Goal: Complete application form

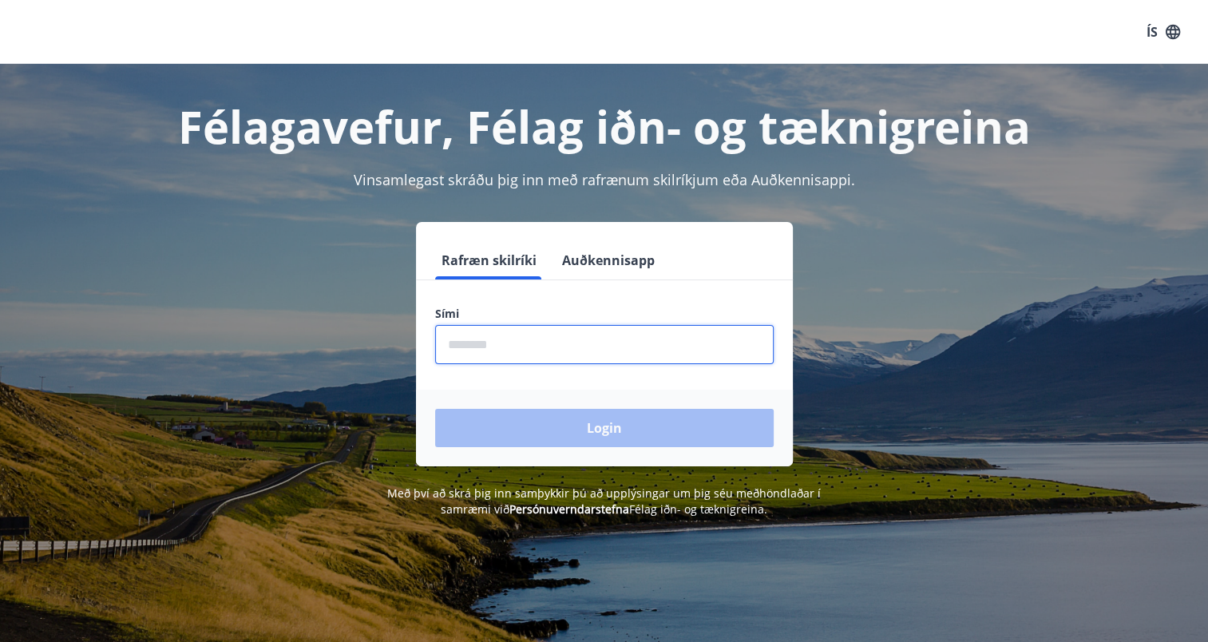
click at [481, 347] on input "phone" at bounding box center [604, 344] width 339 height 39
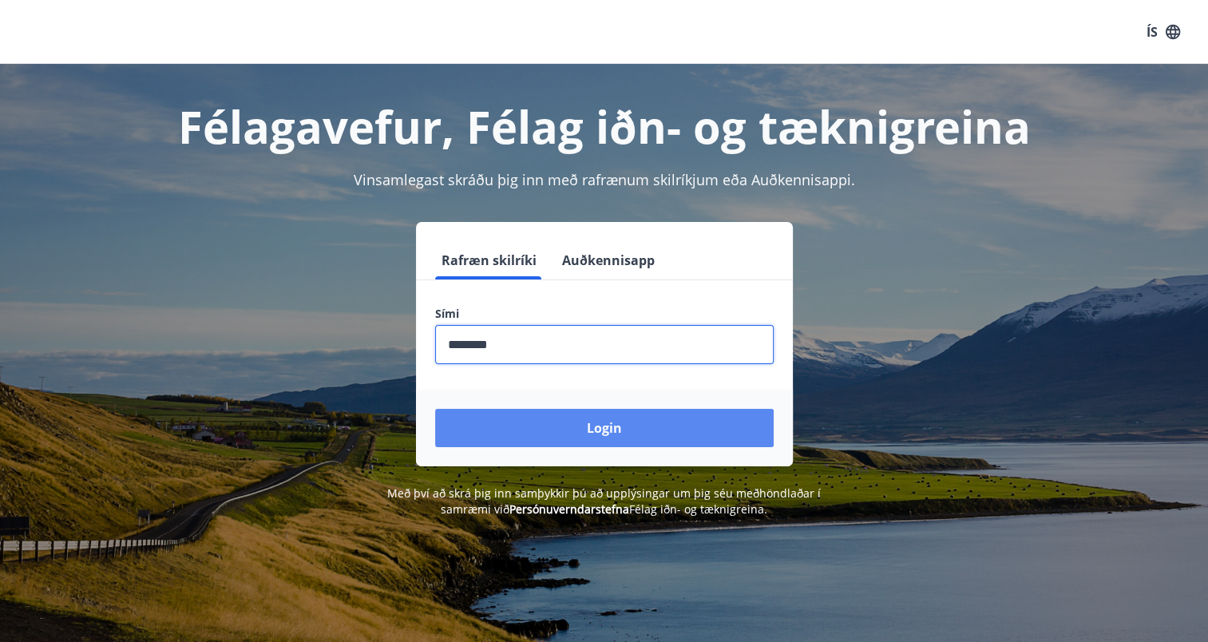
type input "********"
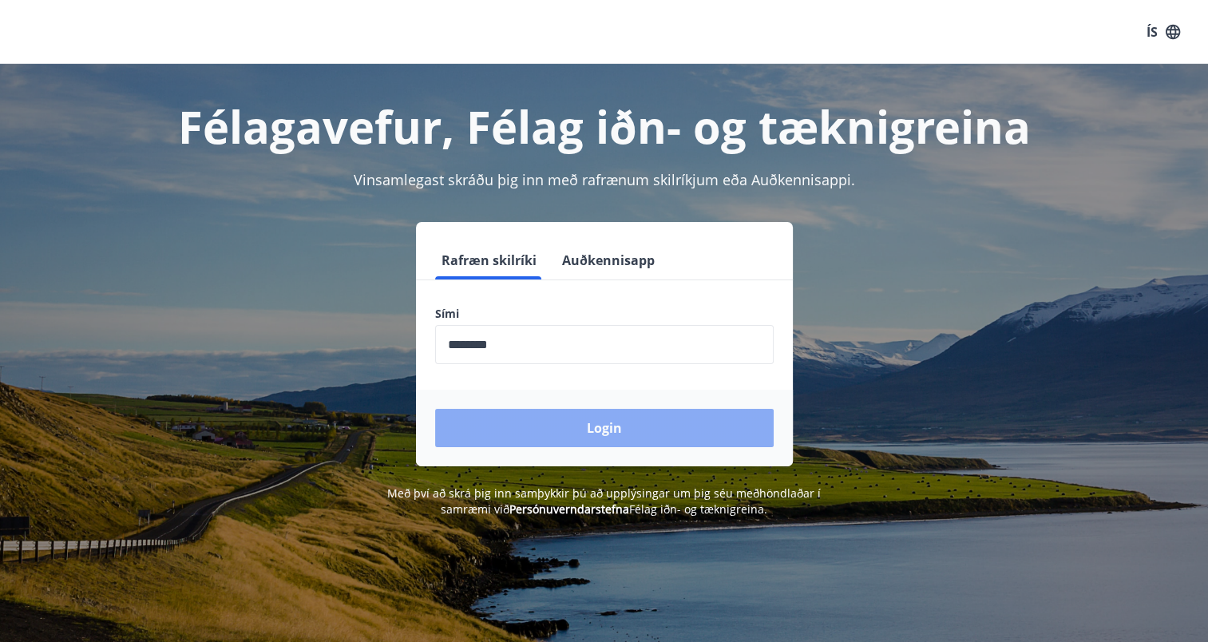
click at [539, 432] on button "Login" at bounding box center [604, 428] width 339 height 38
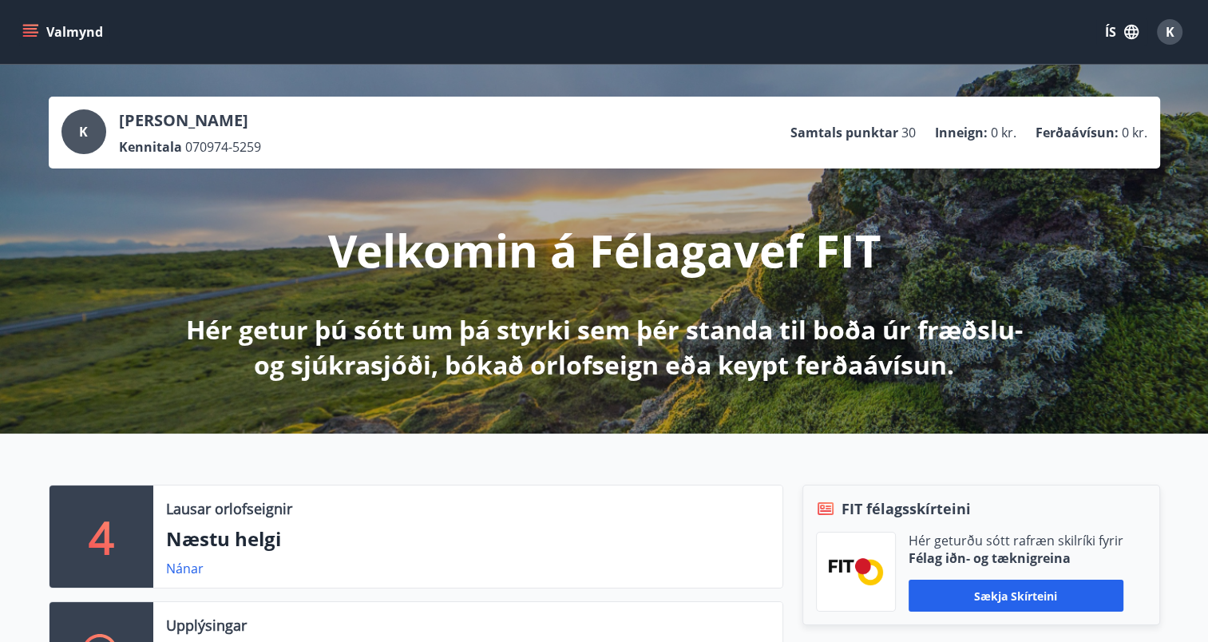
click at [34, 32] on icon "menu" at bounding box center [32, 32] width 18 height 2
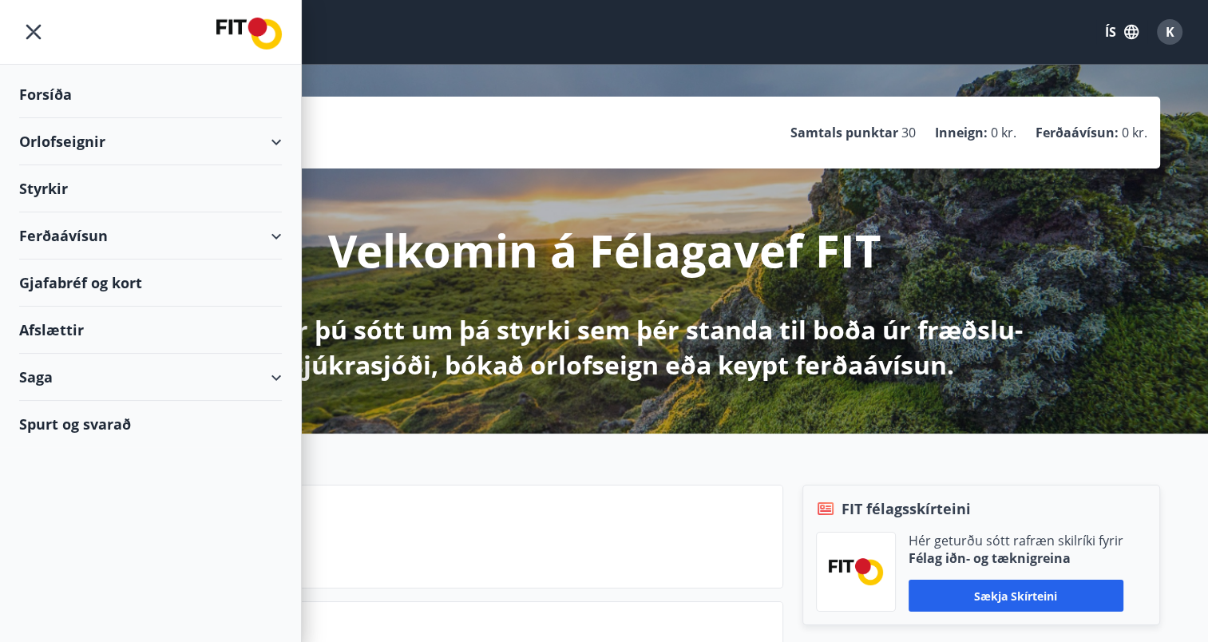
click at [48, 180] on div "Styrkir" at bounding box center [150, 188] width 263 height 47
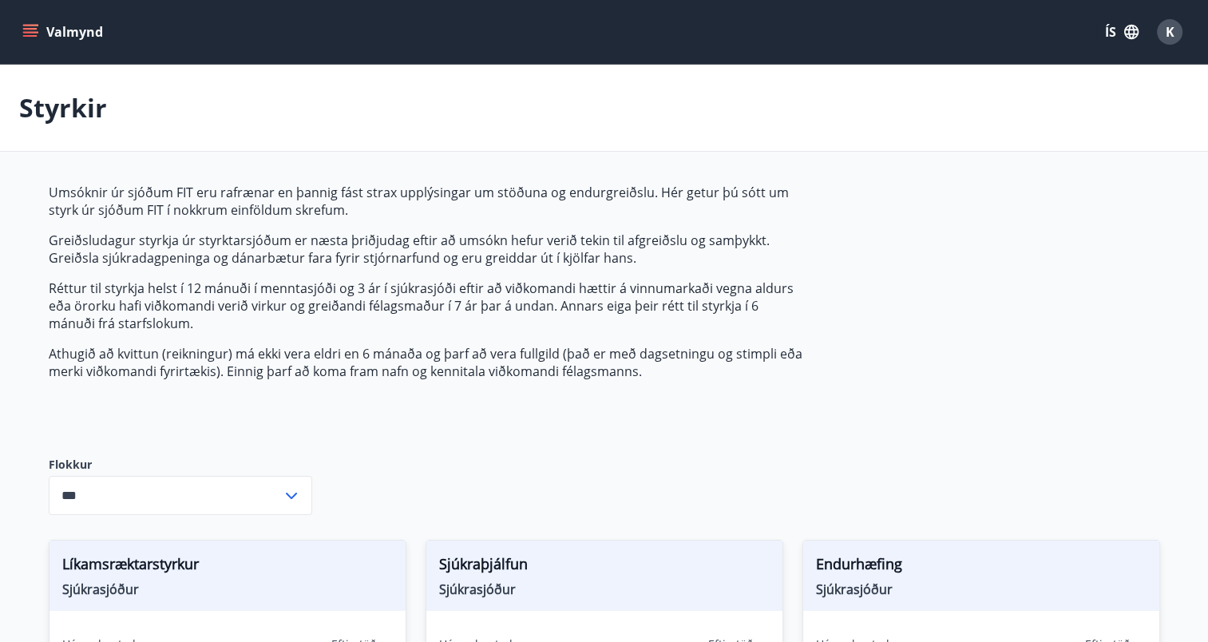
type input "***"
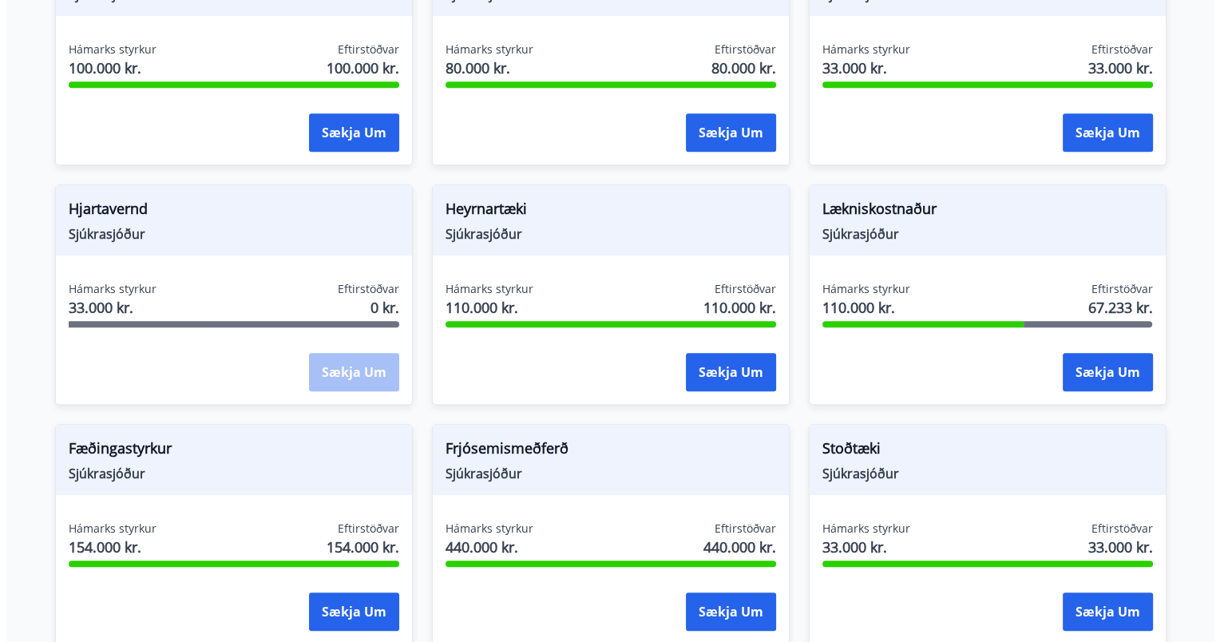
scroll to position [748, 0]
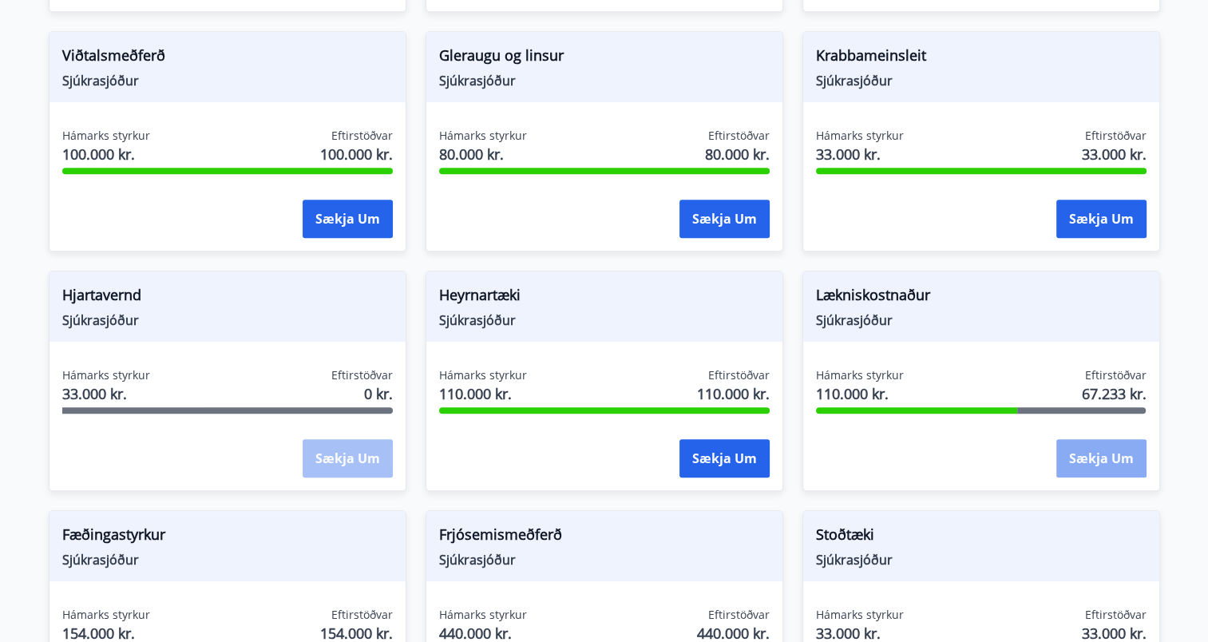
click at [1099, 454] on button "Sækja um" at bounding box center [1101, 458] width 90 height 38
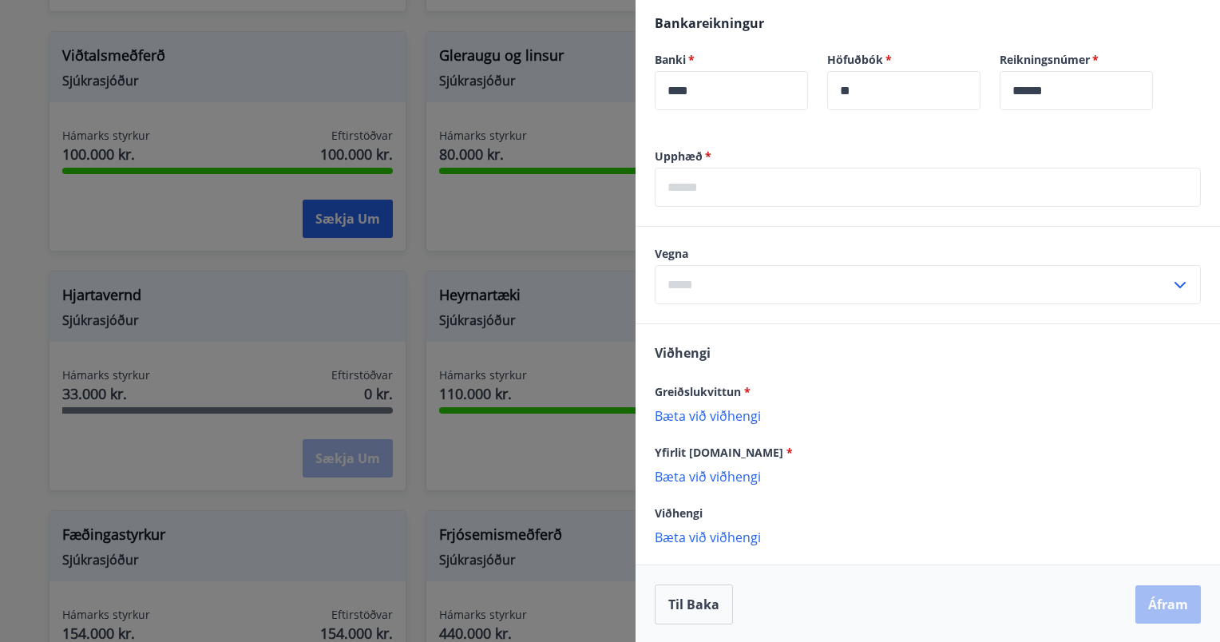
scroll to position [618, 0]
click at [1170, 283] on icon at bounding box center [1179, 284] width 19 height 19
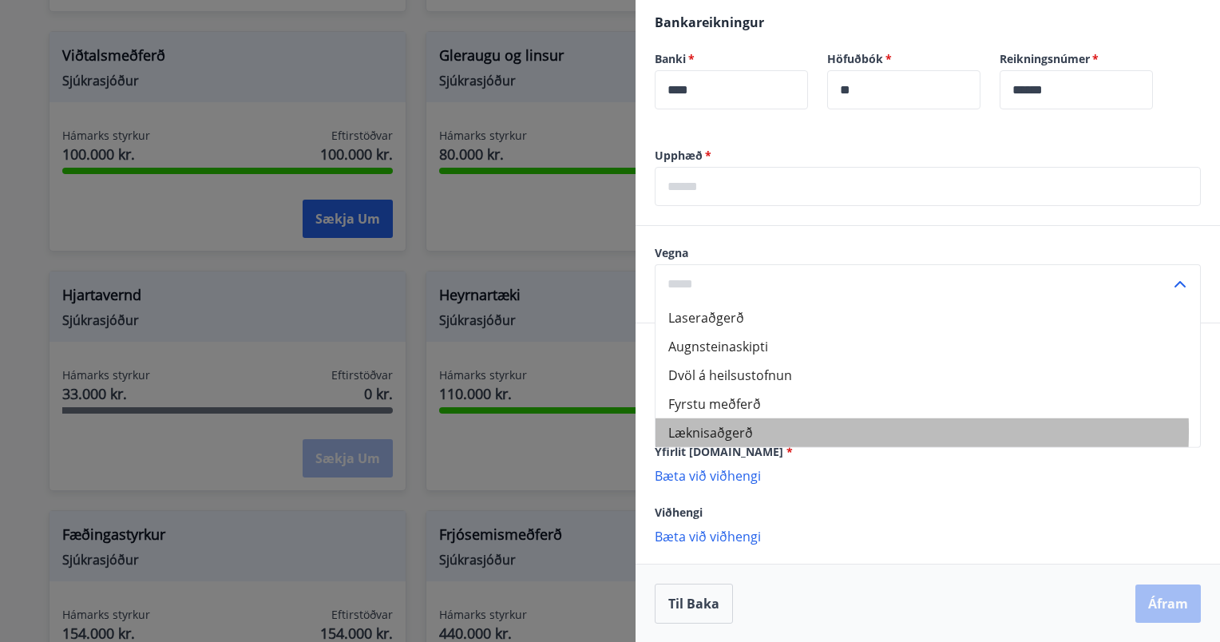
click at [739, 430] on li "Læknisaðgerð" at bounding box center [927, 432] width 544 height 29
type input "**********"
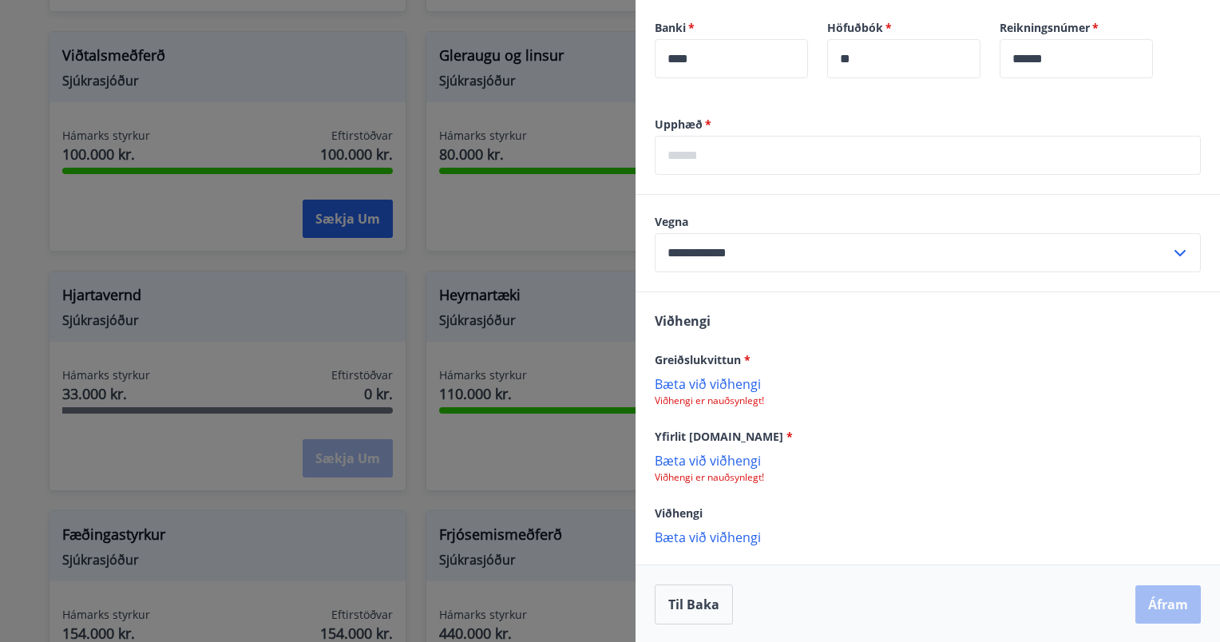
scroll to position [650, 0]
click at [689, 154] on input "text" at bounding box center [928, 154] width 546 height 39
type input "*****"
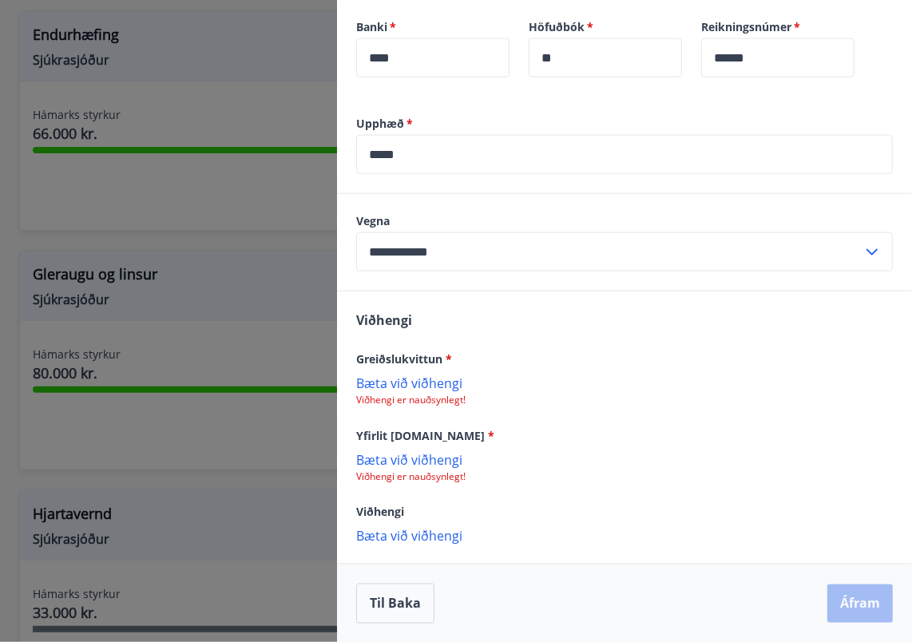
click at [419, 357] on span "Greiðslukvittun *" at bounding box center [404, 358] width 96 height 15
click at [451, 357] on span "*" at bounding box center [448, 358] width 6 height 15
click at [418, 397] on p "Viðhengi er nauðsynlegt!" at bounding box center [624, 400] width 537 height 13
click at [416, 382] on p "Bæta við viðhengi" at bounding box center [624, 382] width 537 height 16
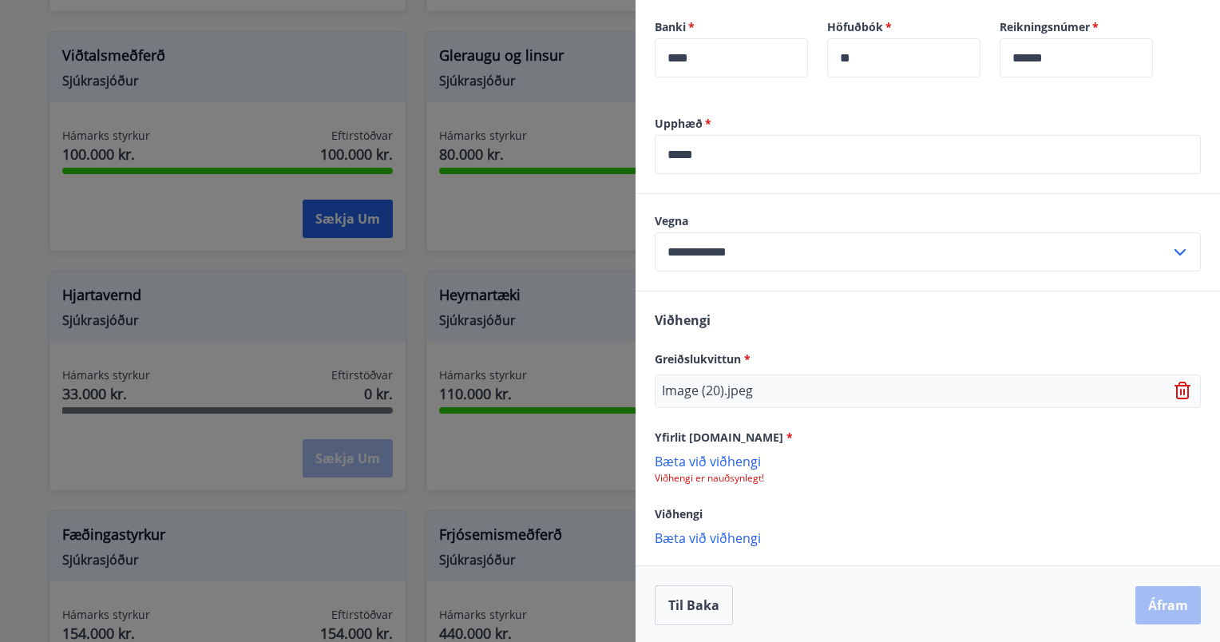
click at [1170, 254] on icon at bounding box center [1179, 252] width 19 height 19
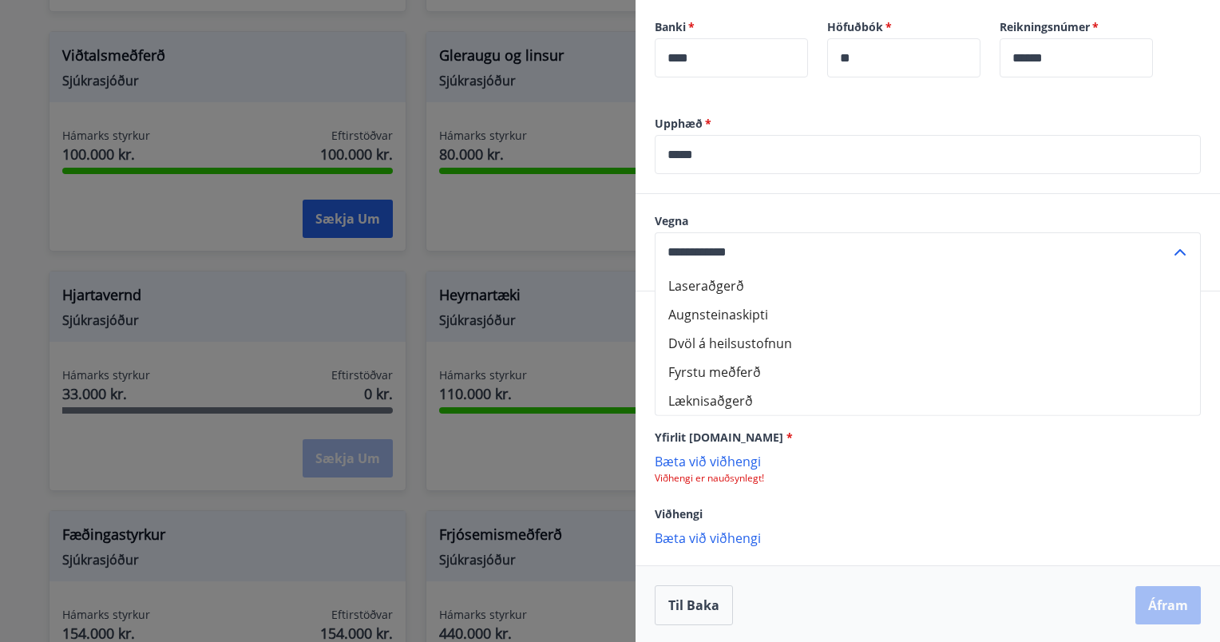
click at [1170, 254] on icon at bounding box center [1179, 252] width 19 height 19
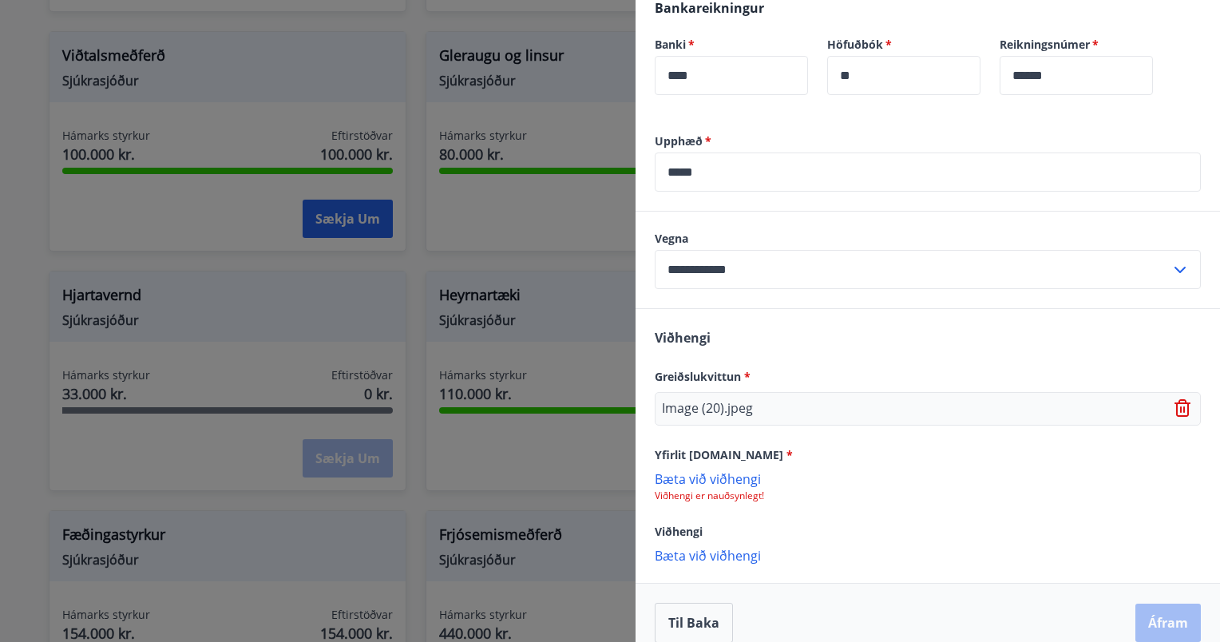
scroll to position [651, 0]
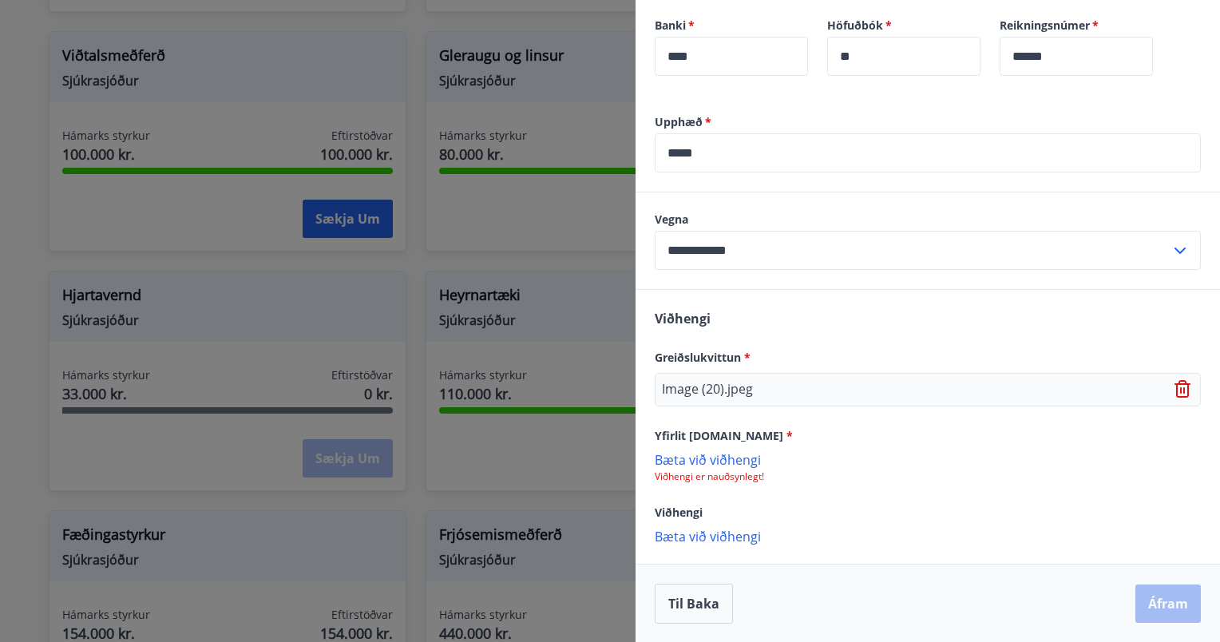
click at [786, 434] on span "*" at bounding box center [789, 435] width 6 height 15
click at [786, 433] on span "*" at bounding box center [789, 435] width 6 height 15
click at [786, 432] on span "*" at bounding box center [789, 435] width 6 height 15
click at [694, 459] on p "Bæta við viðhengi" at bounding box center [928, 459] width 546 height 16
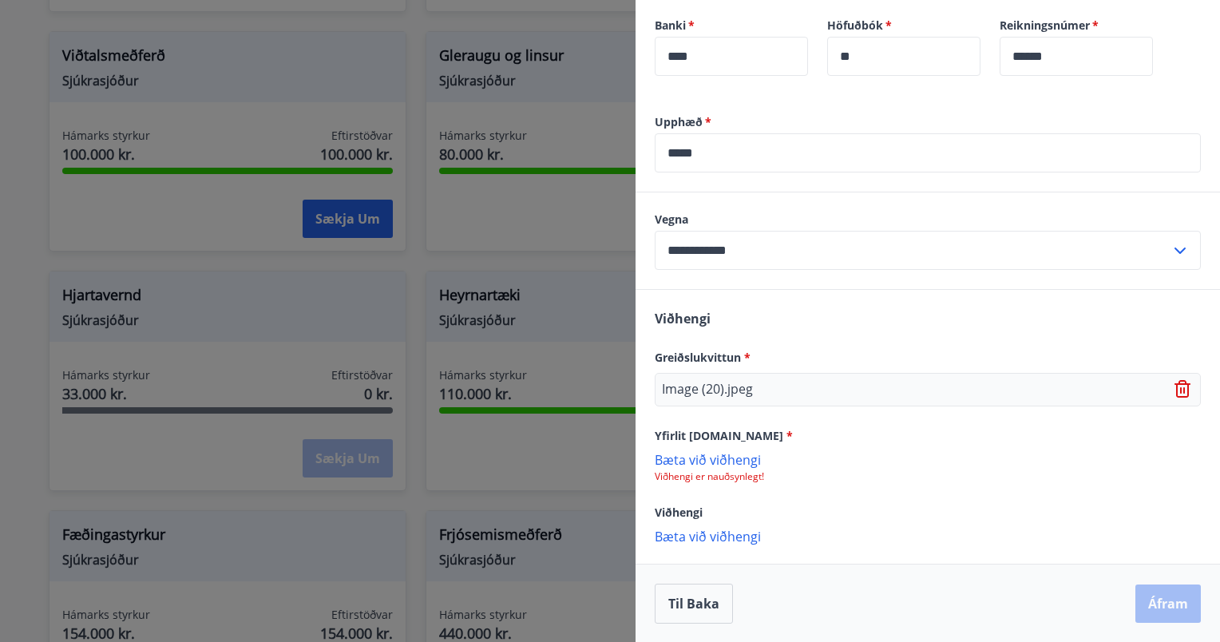
click at [714, 456] on p "Bæta við viðhengi" at bounding box center [928, 459] width 546 height 16
click at [1154, 607] on button "Áfram" at bounding box center [1167, 604] width 65 height 38
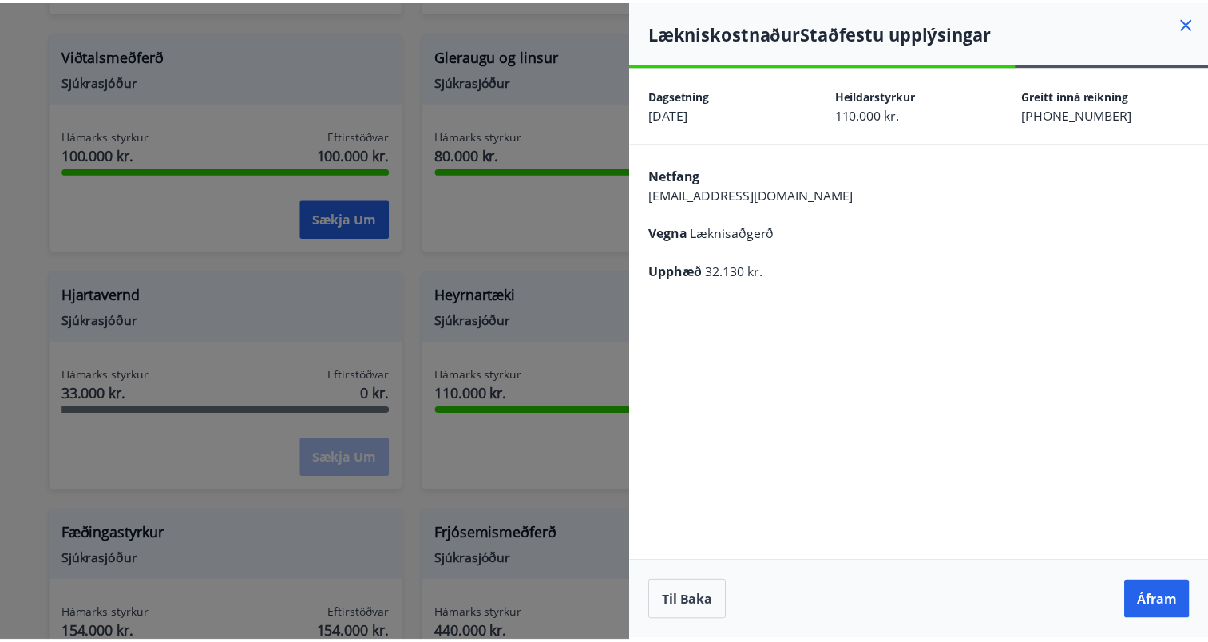
scroll to position [0, 0]
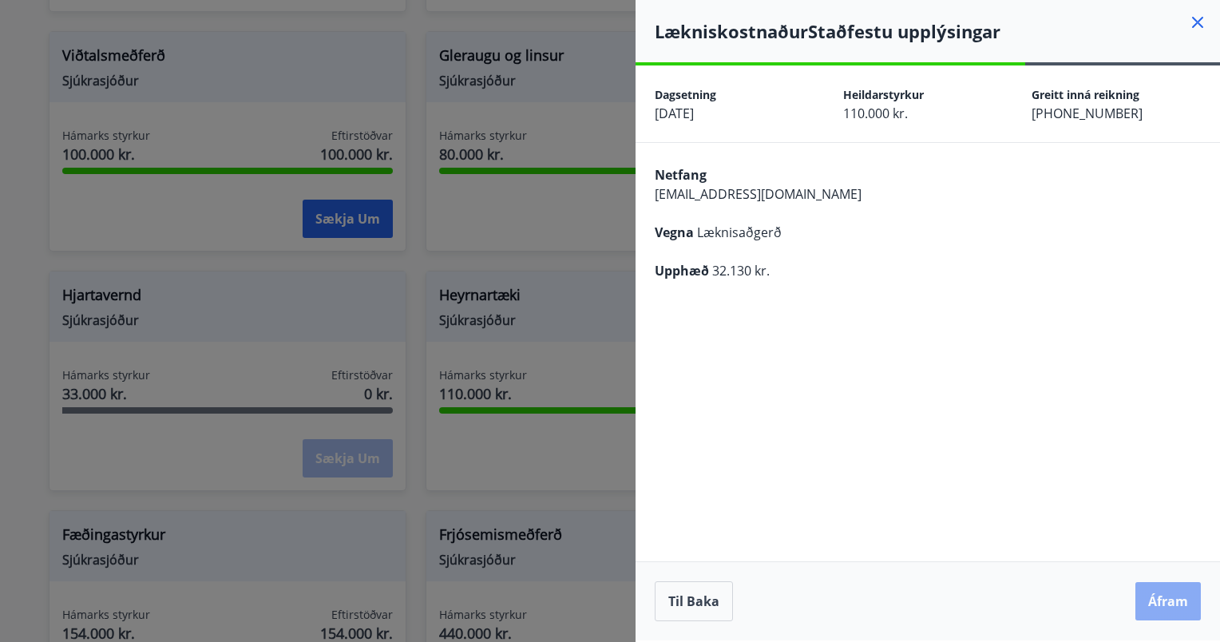
click at [1166, 601] on button "Áfram" at bounding box center [1167, 601] width 65 height 38
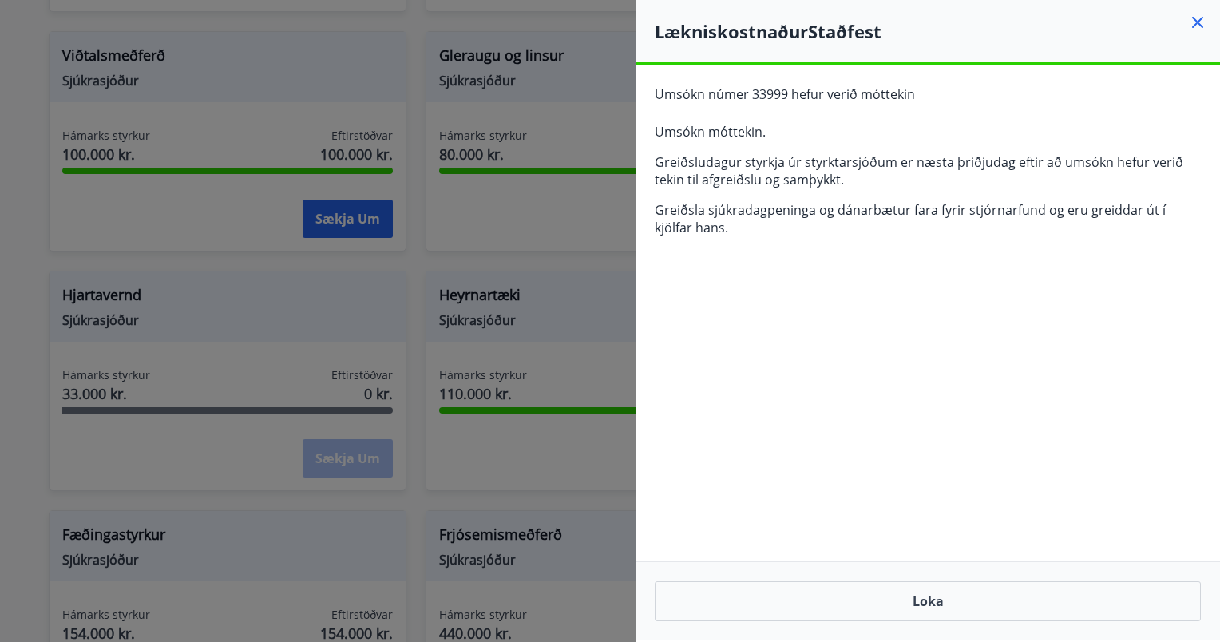
click at [1198, 18] on icon at bounding box center [1197, 22] width 19 height 19
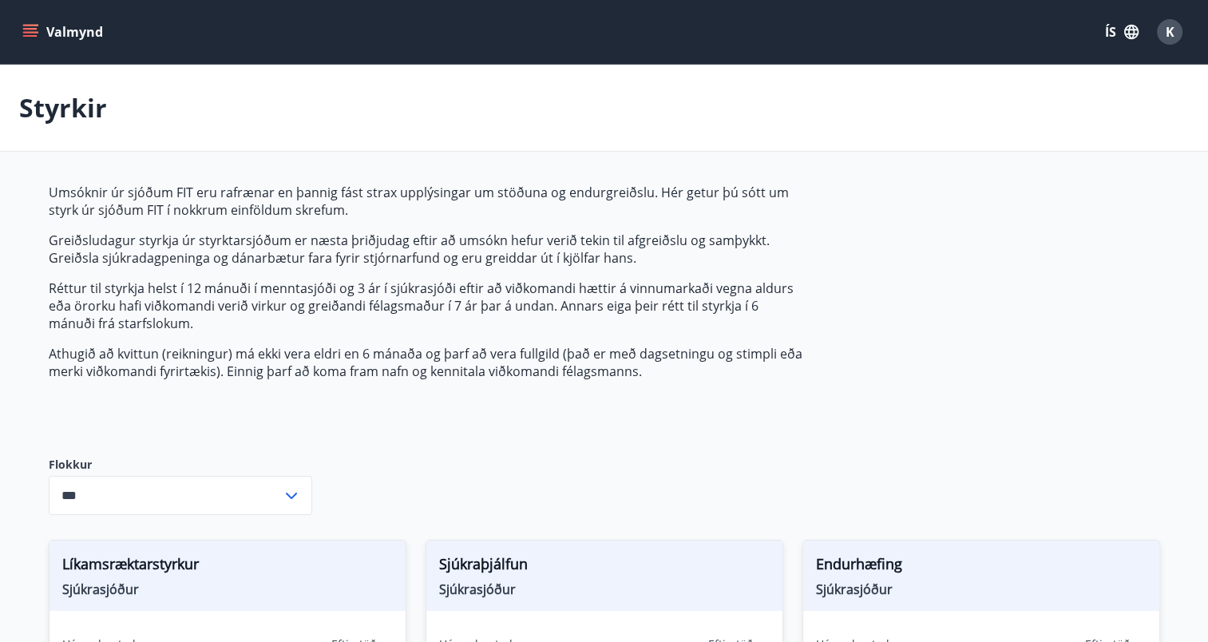
click at [26, 30] on icon "menu" at bounding box center [30, 32] width 16 height 16
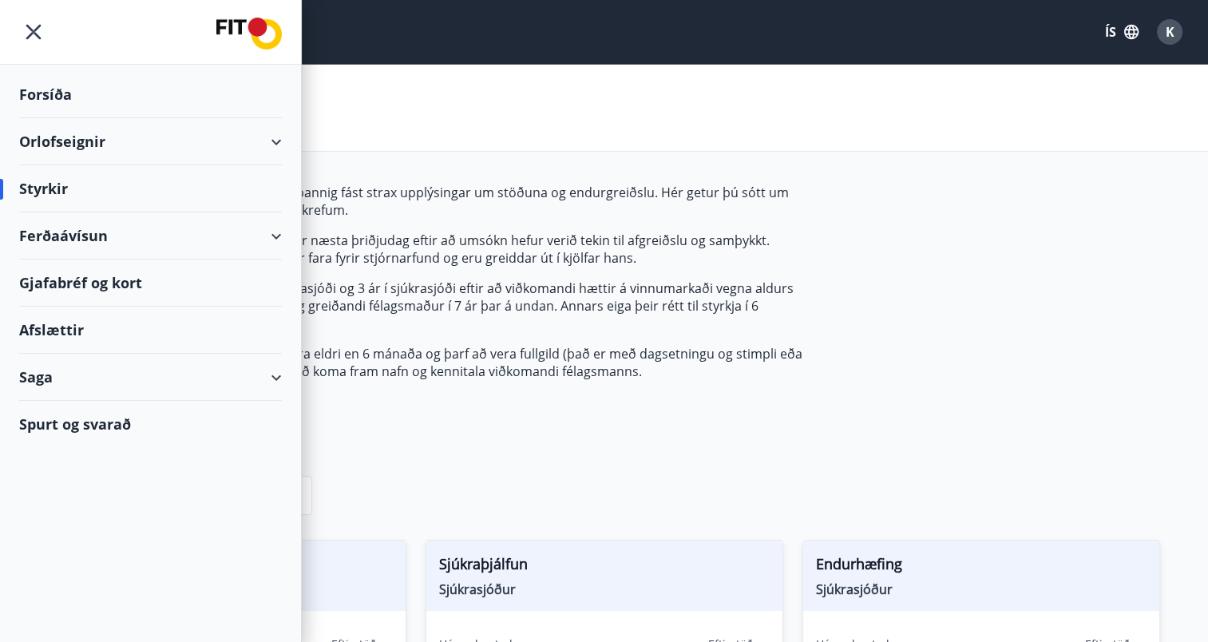
click at [62, 272] on div "Gjafabréf og kort" at bounding box center [150, 282] width 263 height 47
click at [425, 125] on div "Styrkir" at bounding box center [604, 108] width 1208 height 87
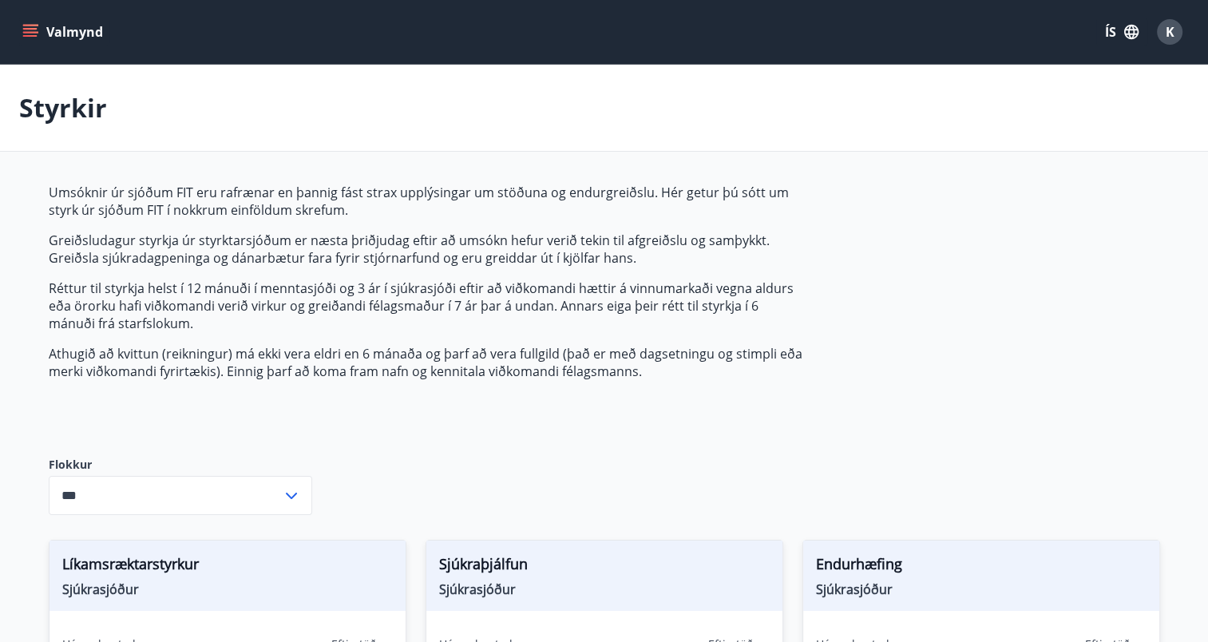
click at [27, 30] on icon "menu" at bounding box center [30, 32] width 16 height 16
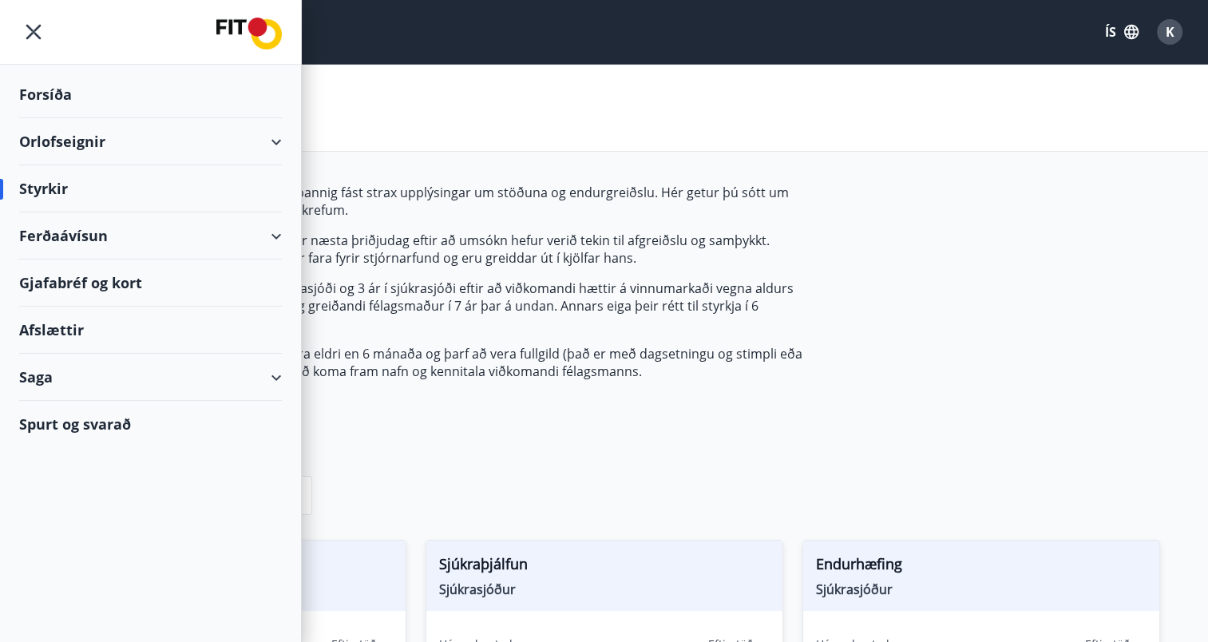
click at [72, 138] on div "Orlofseignir" at bounding box center [150, 141] width 263 height 47
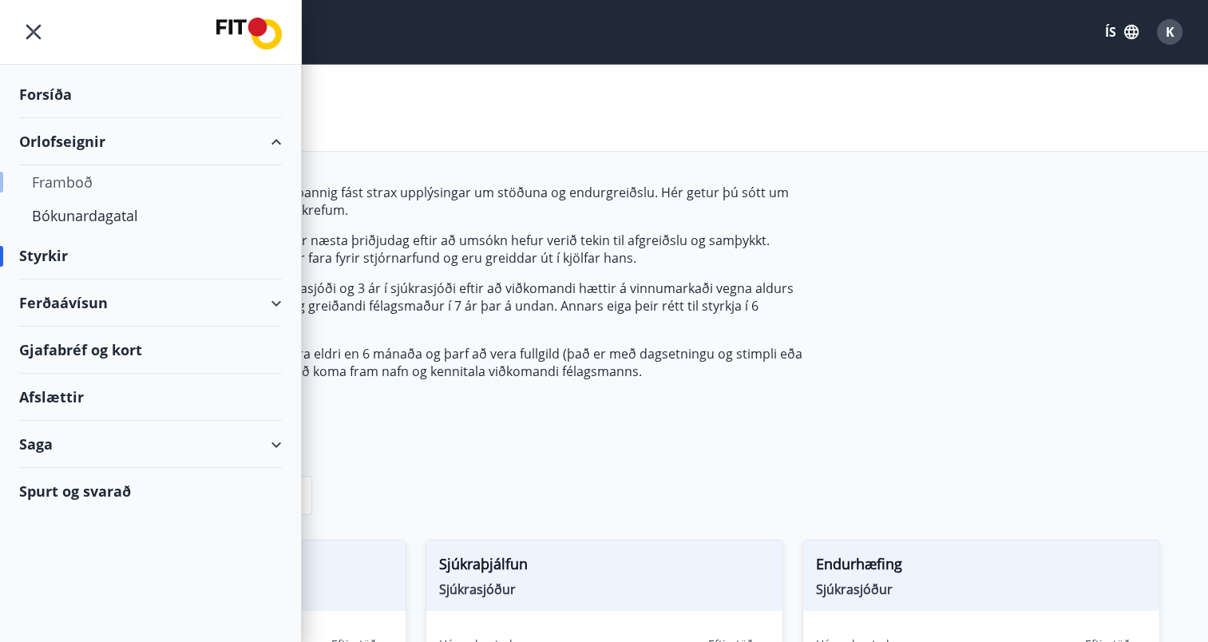
click at [80, 179] on div "Framboð" at bounding box center [150, 182] width 237 height 34
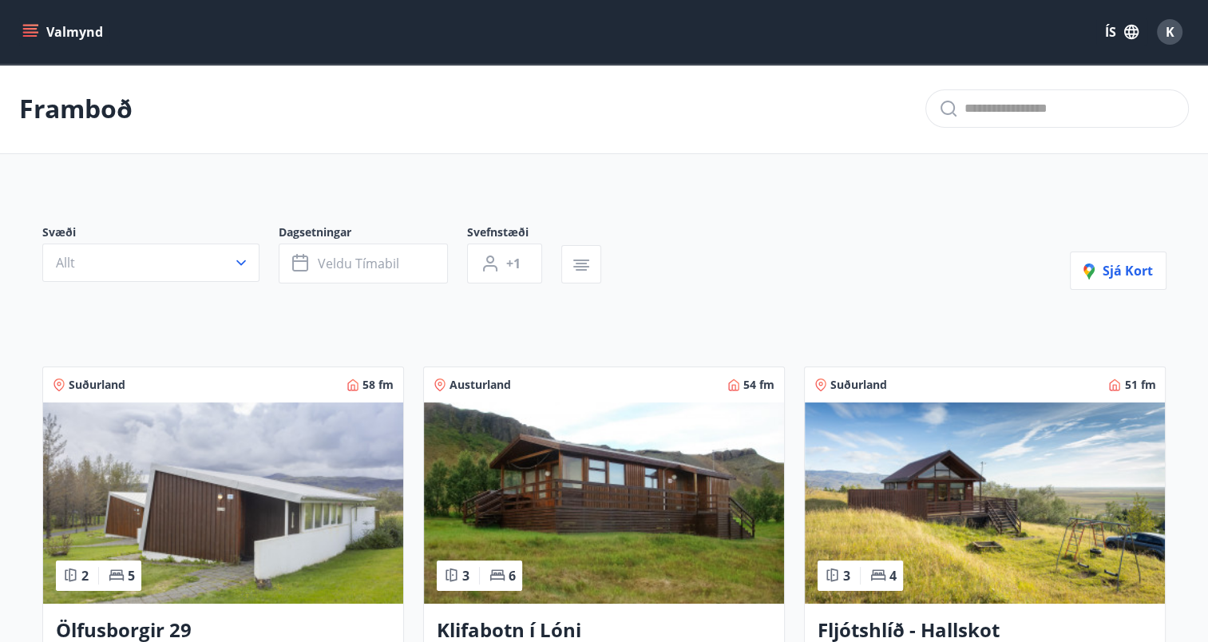
click at [24, 30] on icon "menu" at bounding box center [30, 32] width 16 height 16
click at [660, 89] on div "Framboð" at bounding box center [604, 109] width 1208 height 90
click at [1166, 35] on span "K" at bounding box center [1170, 32] width 9 height 18
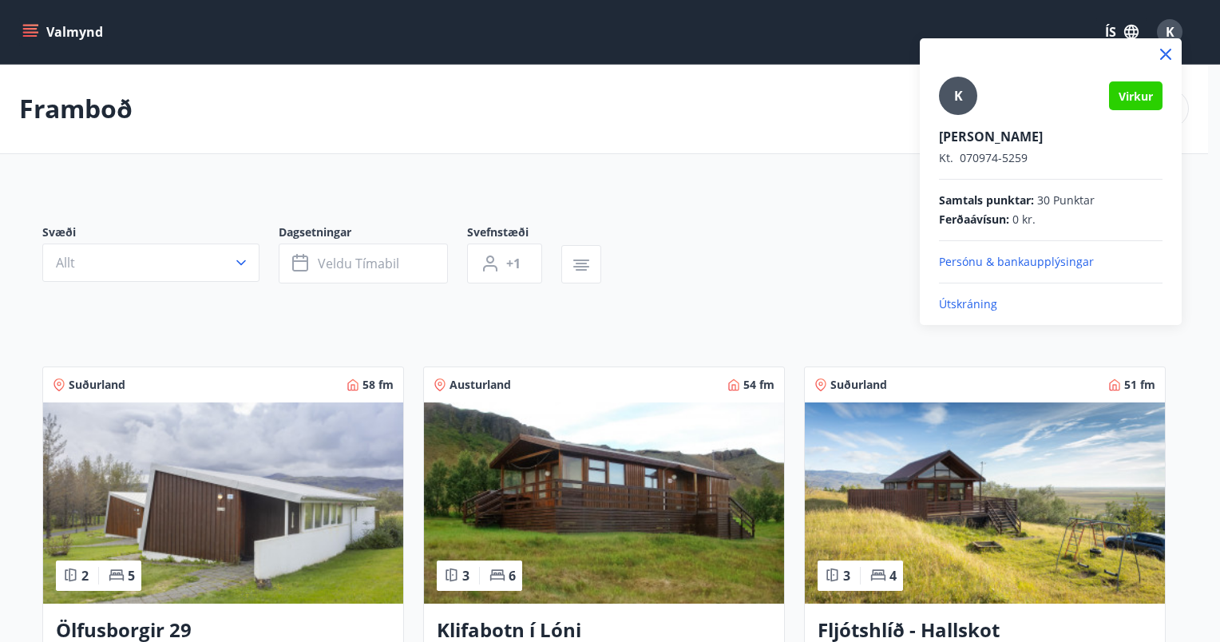
click at [968, 305] on p "Útskráning" at bounding box center [1051, 304] width 224 height 16
